Goal: Task Accomplishment & Management: Complete application form

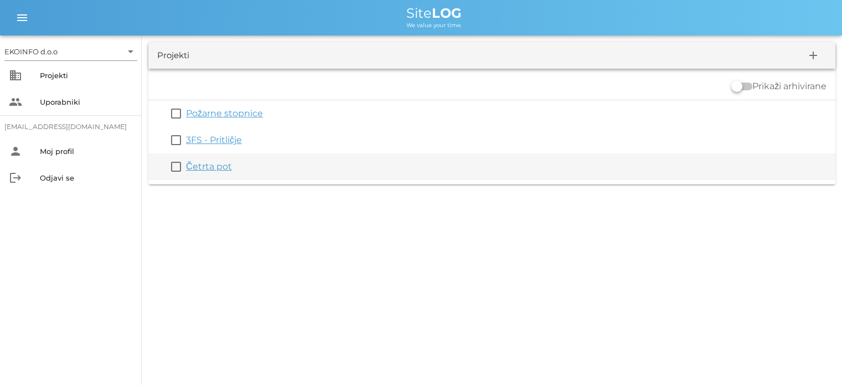
click at [205, 170] on link "Četrta pot" at bounding box center [209, 166] width 46 height 11
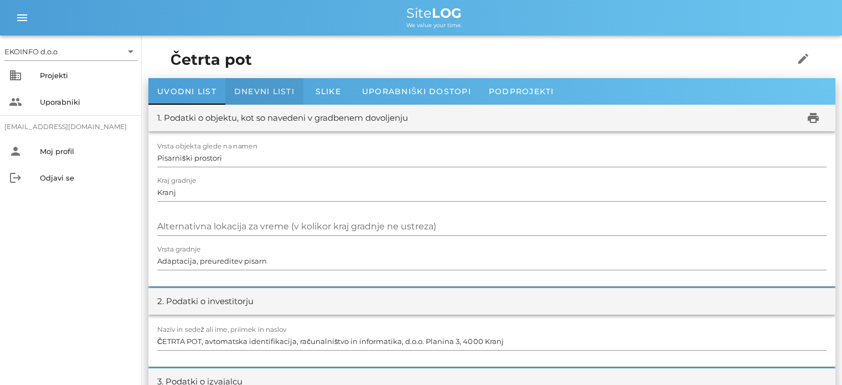
click at [252, 91] on span "Dnevni listi" at bounding box center [264, 91] width 60 height 10
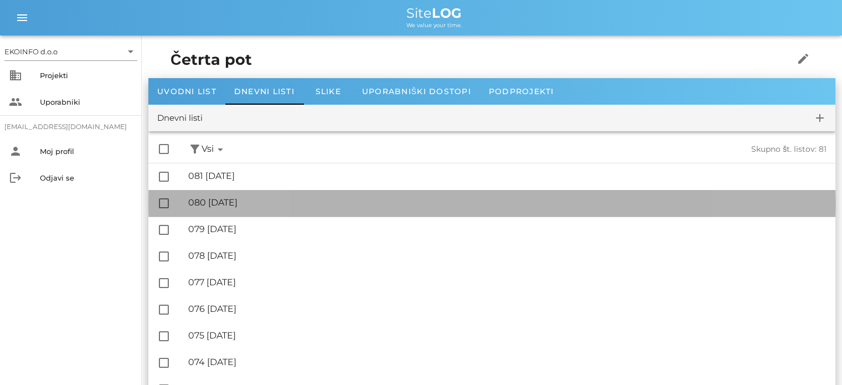
click at [244, 208] on div "🔏 080 [DATE] ✓ Podpisal: Nadzornik ✓ Podpisal: Sestavljalec ✓ Podpisal: Odgovor…" at bounding box center [507, 202] width 638 height 25
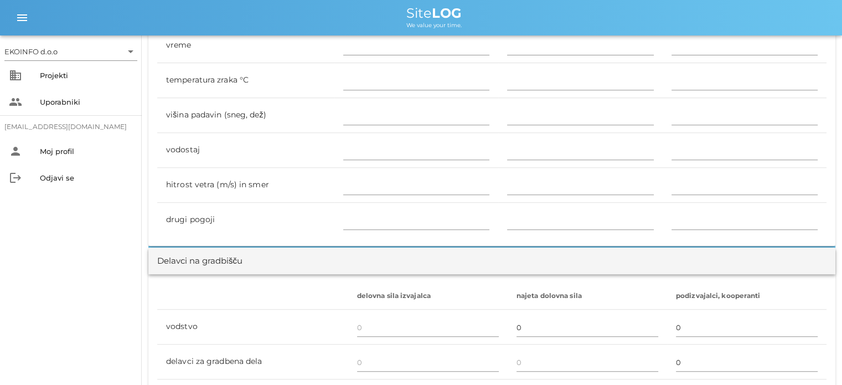
scroll to position [498, 0]
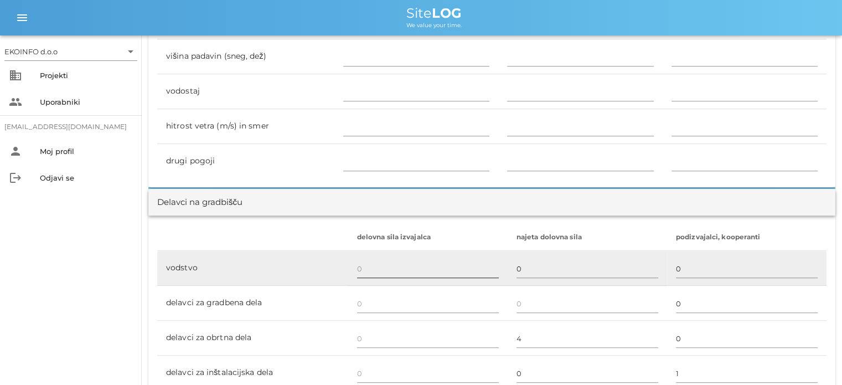
click at [361, 269] on input "text" at bounding box center [428, 268] width 142 height 18
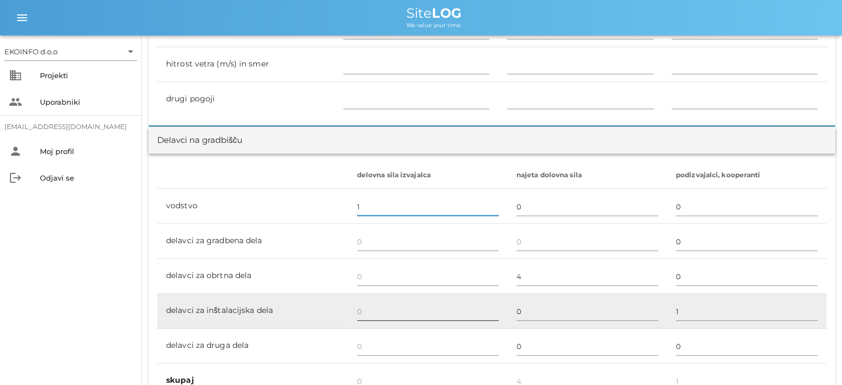
scroll to position [609, 0]
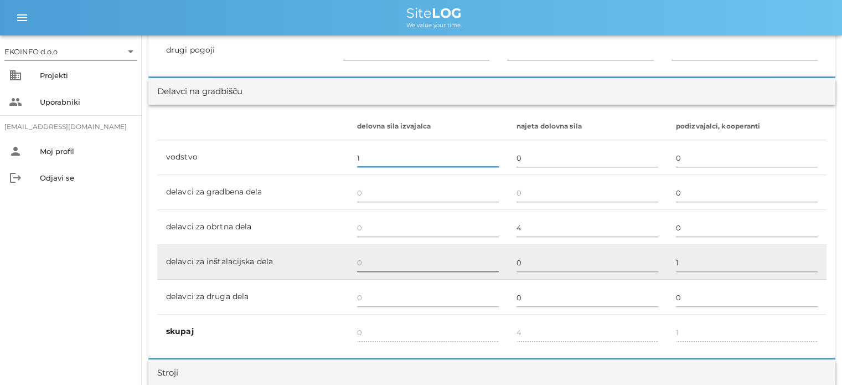
type input "1"
click at [358, 261] on input "text" at bounding box center [428, 262] width 142 height 18
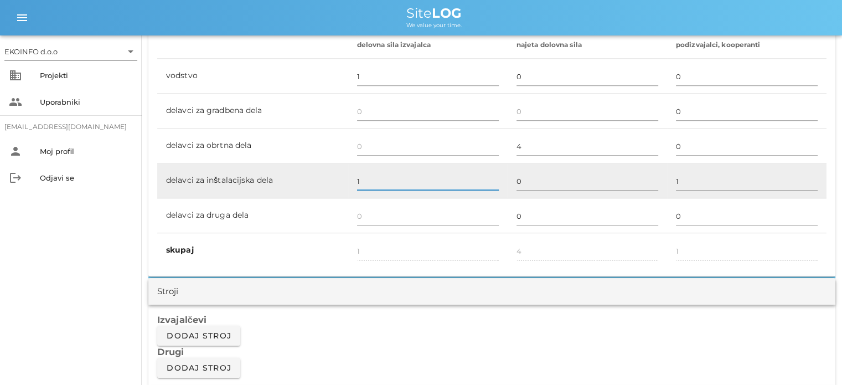
scroll to position [719, 0]
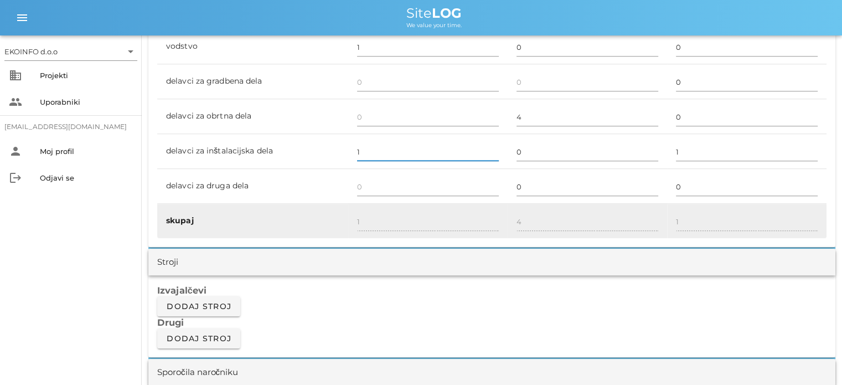
type input "1"
type input "2"
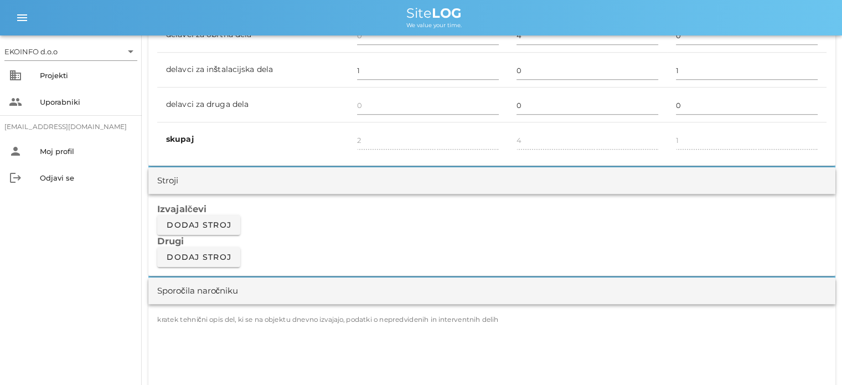
scroll to position [885, 0]
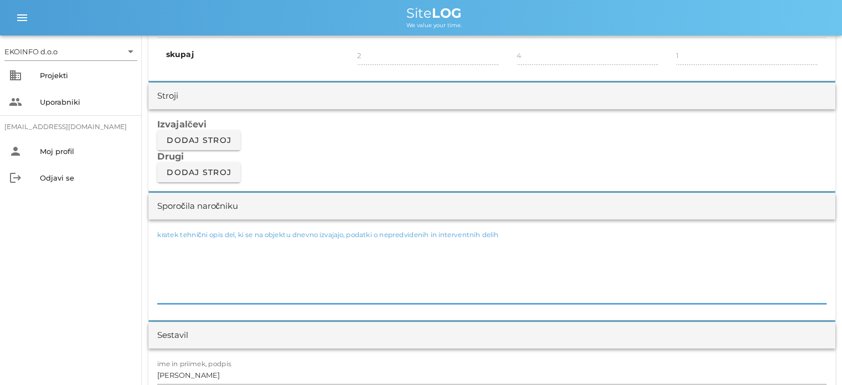
click at [172, 240] on textarea "kratek tehnični opis del, ki se na objektu dnevno izvajajo, podatki o nepredvid…" at bounding box center [491, 270] width 669 height 66
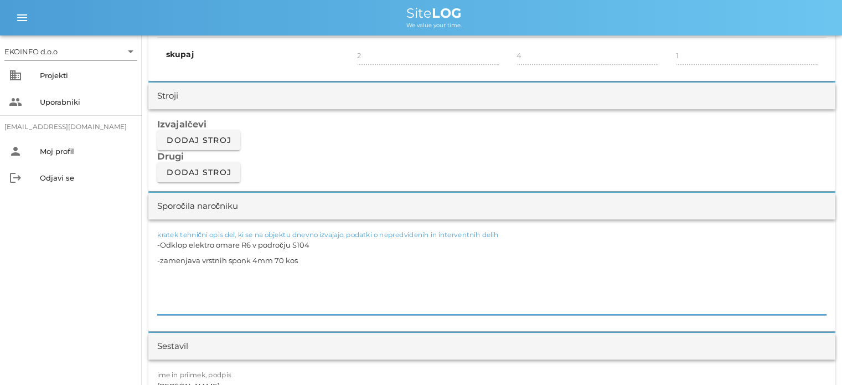
click at [162, 258] on textarea "-Odklop elektro omare R6 v področju S104 -zamenjava vrstnih sponk 4mm 70 kos" at bounding box center [491, 275] width 669 height 77
click at [304, 258] on textarea "-Odklop elektro omare R6 v področju S104 -Zamenjava vrstnih sponk 4mm 70 kos" at bounding box center [491, 275] width 669 height 77
click at [161, 269] on textarea "-Odklop elektro omare R6 v področju S104 -Zamenjava vrstnih sponk 4mm 70 kos" at bounding box center [491, 275] width 669 height 77
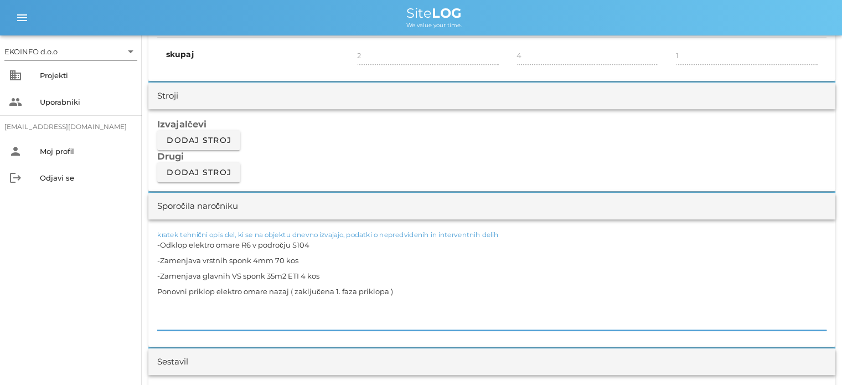
click at [157, 289] on textarea "-Odklop elektro omare R6 v področju S104 -Zamenjava vrstnih sponk 4mm 70 kos -Z…" at bounding box center [491, 283] width 669 height 93
click at [393, 292] on textarea "-Odklop elektro omare R6 v področju S104 -Zamenjava vrstnih sponk 4mm 70 kos -Z…" at bounding box center [491, 283] width 669 height 93
click at [290, 290] on textarea "-Odklop elektro omare R6 v področju S104 -Zamenjava vrstnih sponk 4mm 70 kos -Z…" at bounding box center [491, 283] width 669 height 93
click at [447, 289] on textarea "-Odklop elektro omare R6 v področju S104 -Zamenjava vrstnih sponk 4mm 70 kos -Z…" at bounding box center [491, 283] width 669 height 93
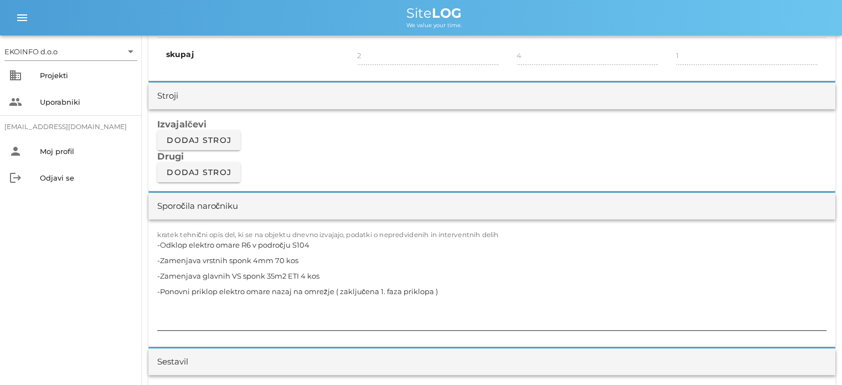
click at [170, 301] on textarea "-Odklop elektro omare R6 v področju S104 -Zamenjava vrstnih sponk 4mm 70 kos -Z…" at bounding box center [491, 283] width 669 height 93
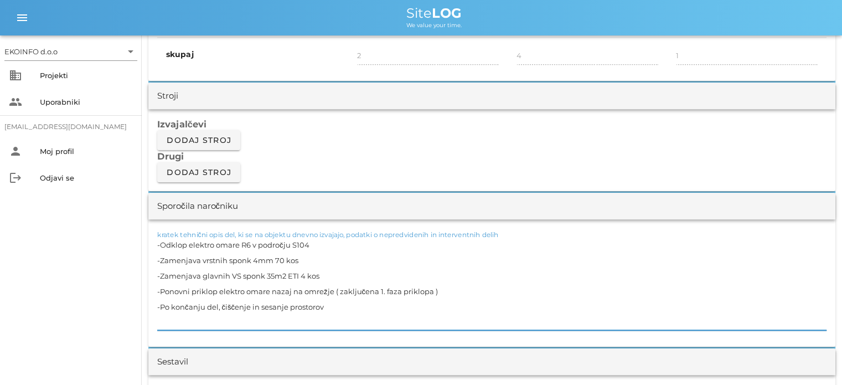
drag, startPoint x: 312, startPoint y: 243, endPoint x: 160, endPoint y: 242, distance: 152.2
click at [160, 242] on textarea "-Odklop elektro omare R6 v področju S104 -Zamenjava vrstnih sponk 4mm 70 kos -Z…" at bounding box center [491, 283] width 669 height 93
drag, startPoint x: 297, startPoint y: 258, endPoint x: 160, endPoint y: 257, distance: 137.2
click at [160, 257] on textarea "-Odklop elektro omare R6 v področju S104 -Zamenjava vrstnih sponk 4mm 70 kos -Z…" at bounding box center [491, 283] width 669 height 93
drag, startPoint x: 319, startPoint y: 273, endPoint x: 162, endPoint y: 277, distance: 157.2
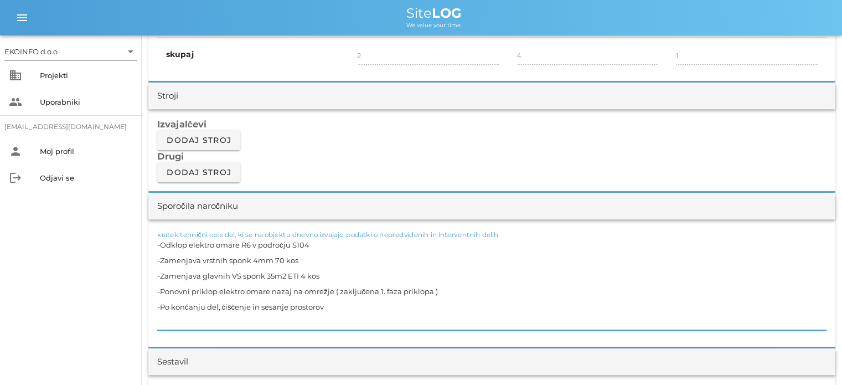
click at [162, 277] on textarea "-Odklop elektro omare R6 v področju S104 -Zamenjava vrstnih sponk 4mm 70 kos -Z…" at bounding box center [491, 283] width 669 height 93
click at [288, 274] on textarea "-Odklop elektro omare R6 v področju S104 -Zamenjava vrstnih sponk 4mm 70 kos -Z…" at bounding box center [491, 283] width 669 height 93
drag, startPoint x: 283, startPoint y: 274, endPoint x: 178, endPoint y: 272, distance: 105.1
click at [178, 272] on textarea "-Odklop elektro omare R6 v področju S104 -Zamenjava vrstnih sponk 4mm 70 kos -Z…" at bounding box center [491, 283] width 669 height 93
click at [219, 272] on textarea "-Odklop elektro omare R6 v področju S104 -Zamenjava vrstnih sponk 4mm 70 kos -Z…" at bounding box center [491, 283] width 669 height 93
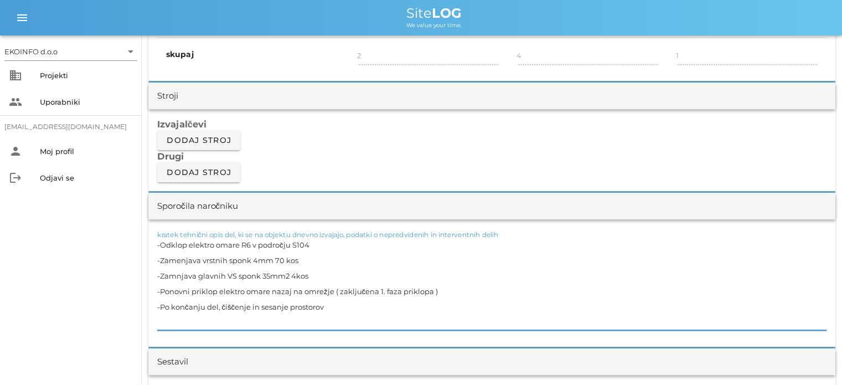
click at [176, 274] on textarea "-Odklop elektro omare R6 v področju S104 -Zamenjava vrstnih sponk 4mm 70 kos -Z…" at bounding box center [491, 283] width 669 height 93
drag, startPoint x: 292, startPoint y: 272, endPoint x: 159, endPoint y: 275, distance: 133.4
click at [159, 275] on textarea "-Odklop elektro omare R6 v področju S104 -Zamenjava vrstnih sponk 4mm 70 kos -Z…" at bounding box center [491, 283] width 669 height 93
type textarea "-Odklop elektro omare R6 v področju S104 -Zamenjava vrstnih sponk 4mm 70 kos -Z…"
drag, startPoint x: 435, startPoint y: 290, endPoint x: 159, endPoint y: 291, distance: 275.5
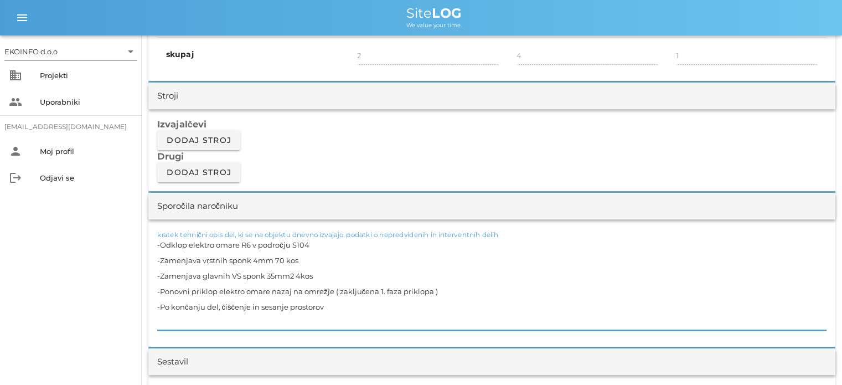
click at [159, 291] on textarea "-Odklop elektro omare R6 v področju S104 -Zamenjava vrstnih sponk 4mm 70 kos -Z…" at bounding box center [491, 283] width 669 height 93
drag, startPoint x: 327, startPoint y: 305, endPoint x: 159, endPoint y: 304, distance: 167.6
click at [159, 304] on textarea "-Odklop elektro omare R6 v področju S104 -Zamenjava vrstnih sponk 4mm 70 kos -Z…" at bounding box center [491, 283] width 669 height 93
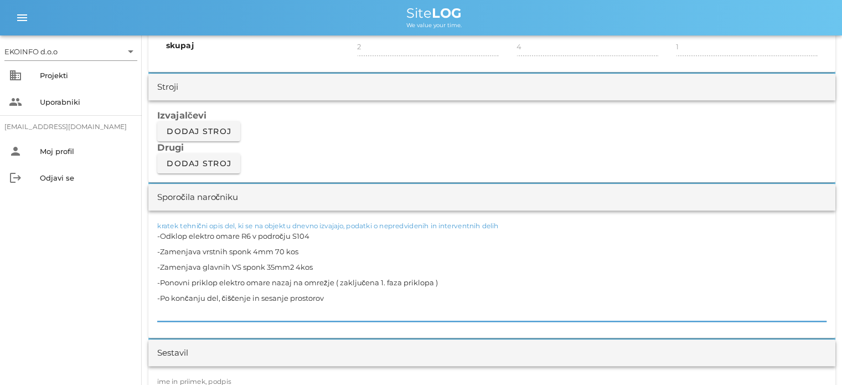
scroll to position [996, 0]
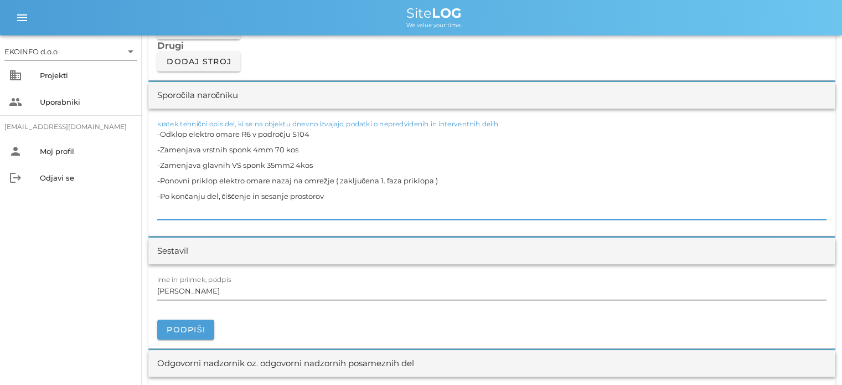
click at [205, 290] on input "[PERSON_NAME]" at bounding box center [491, 291] width 669 height 18
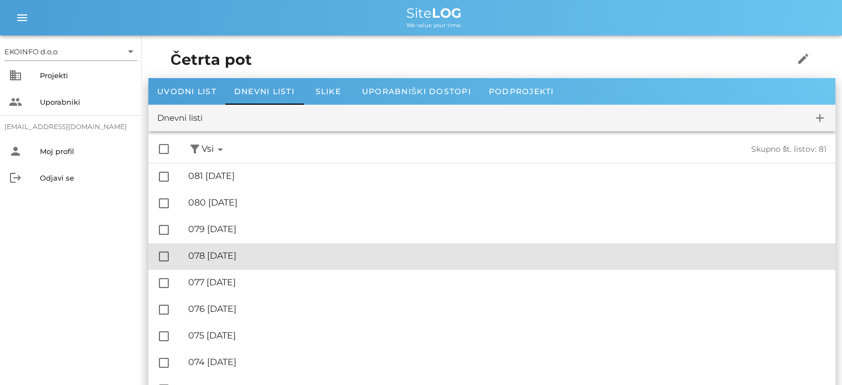
click at [247, 247] on div "🔏 078 [DATE] ✓ Podpisal: Nadzornik ✓ Podpisal: Sestavljalec ✓ Podpisal: Odgovor…" at bounding box center [507, 255] width 638 height 25
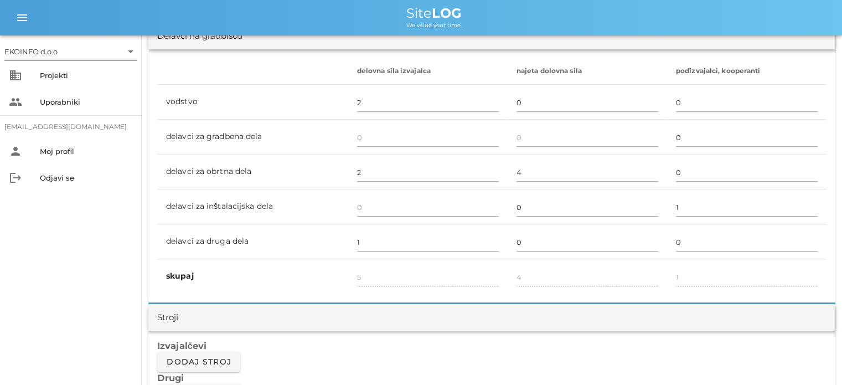
scroll to position [941, 0]
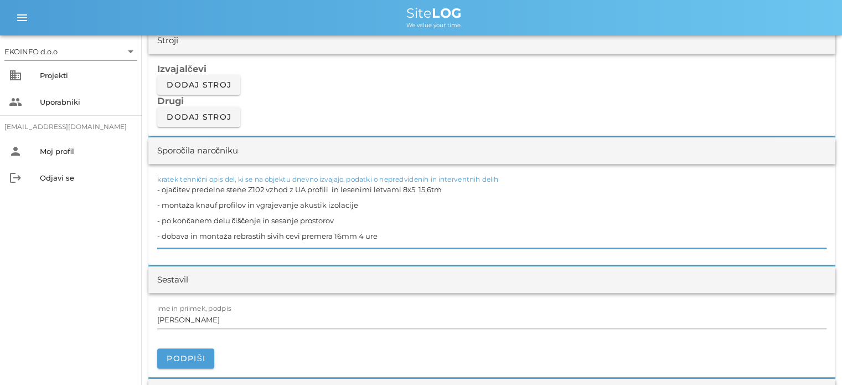
drag, startPoint x: 359, startPoint y: 201, endPoint x: 162, endPoint y: 201, distance: 197.5
click at [162, 201] on textarea "- ojačitev predelne stene Z102 vzhod z UA profili in lesenimi letvami 8x5 15,6t…" at bounding box center [491, 214] width 669 height 66
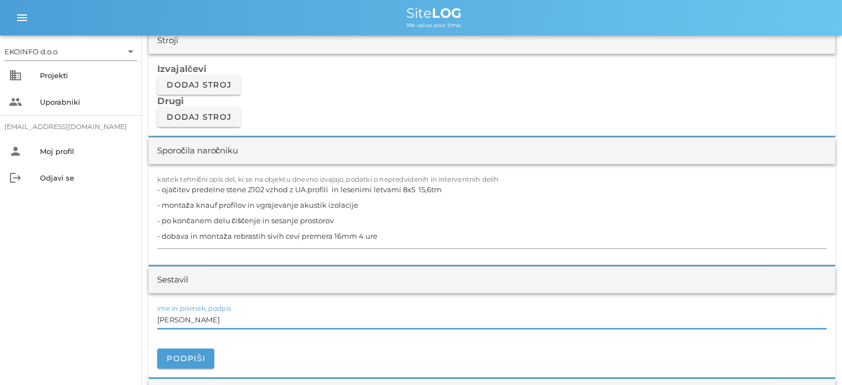
click at [207, 319] on input "[PERSON_NAME]" at bounding box center [491, 319] width 669 height 18
